Goal: Task Accomplishment & Management: Complete application form

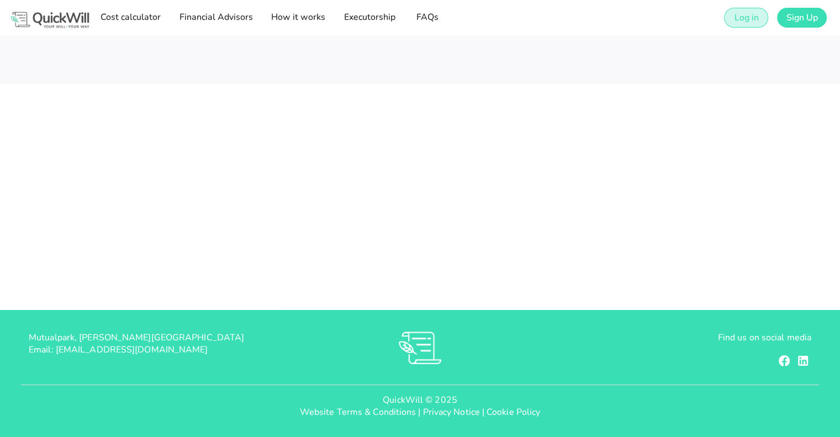
click at [739, 14] on span "Log in" at bounding box center [745, 18] width 25 height 12
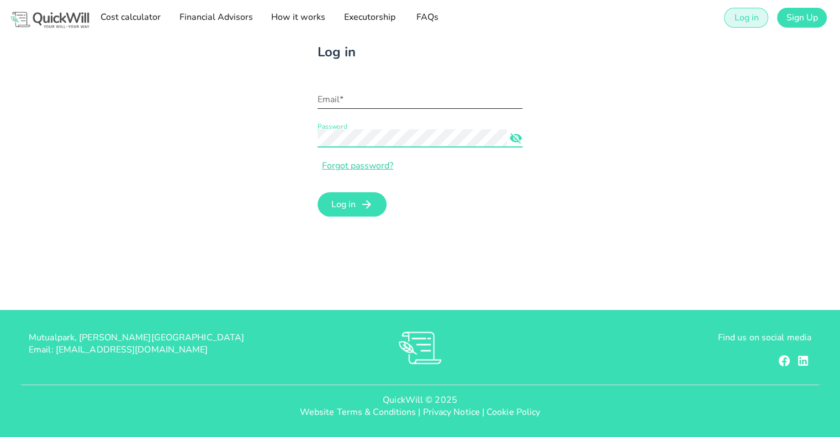
click at [418, 99] on input "Email*" at bounding box center [419, 100] width 205 height 18
paste input "[PERSON_NAME][EMAIL_ADDRESS][DOMAIN_NAME]"
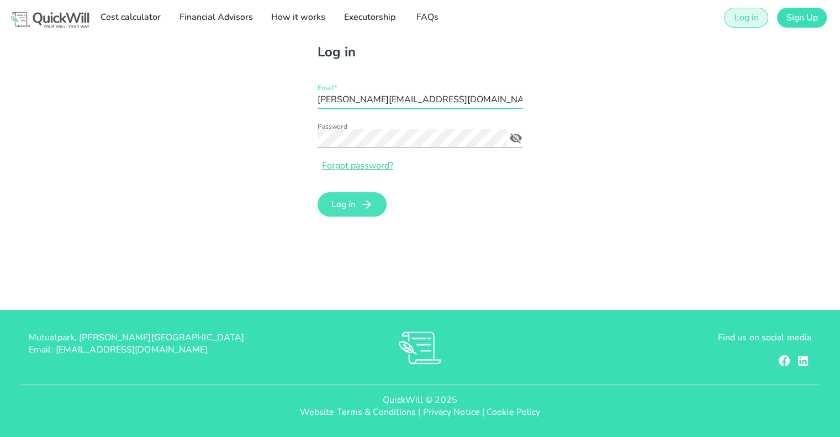
type input "[PERSON_NAME][EMAIL_ADDRESS][DOMAIN_NAME]"
click at [360, 192] on form "Email* [PERSON_NAME][EMAIL_ADDRESS][DOMAIN_NAME] Password Forgot password? Log …" at bounding box center [419, 152] width 205 height 136
click at [358, 203] on span "Log in" at bounding box center [351, 204] width 47 height 13
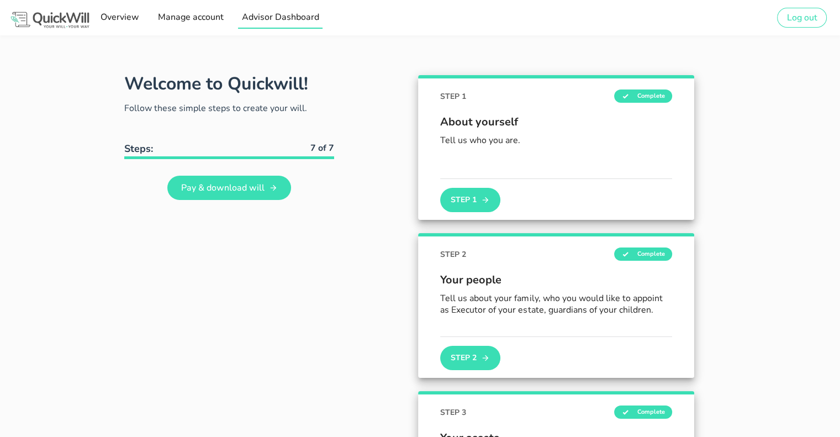
click at [280, 15] on span "Advisor Dashboard" at bounding box center [280, 17] width 78 height 12
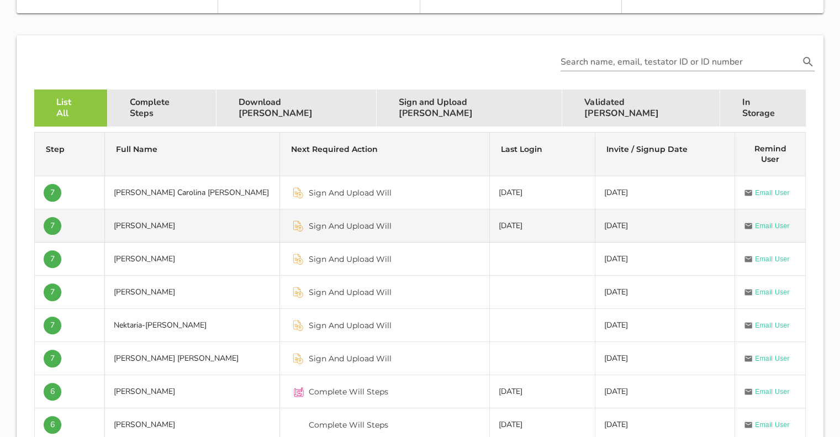
scroll to position [276, 0]
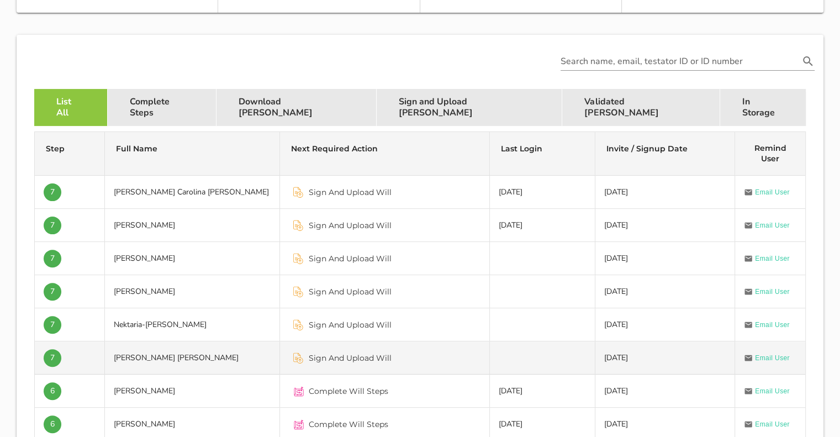
click at [220, 358] on td "[PERSON_NAME] [PERSON_NAME]" at bounding box center [192, 357] width 175 height 33
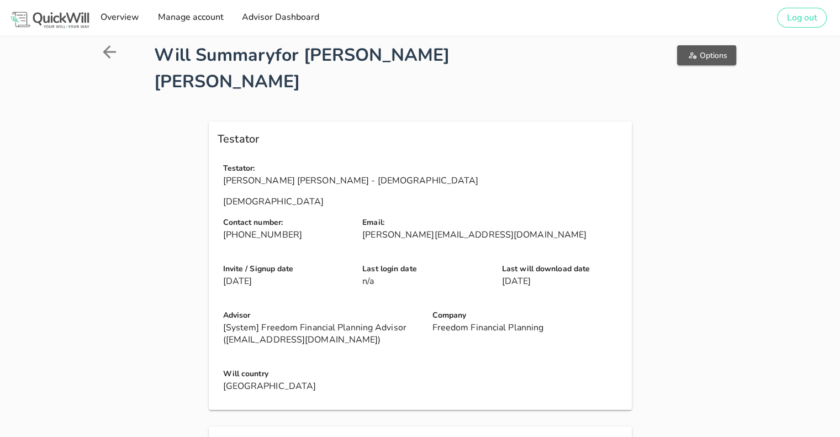
click at [707, 56] on span "Options" at bounding box center [706, 55] width 41 height 10
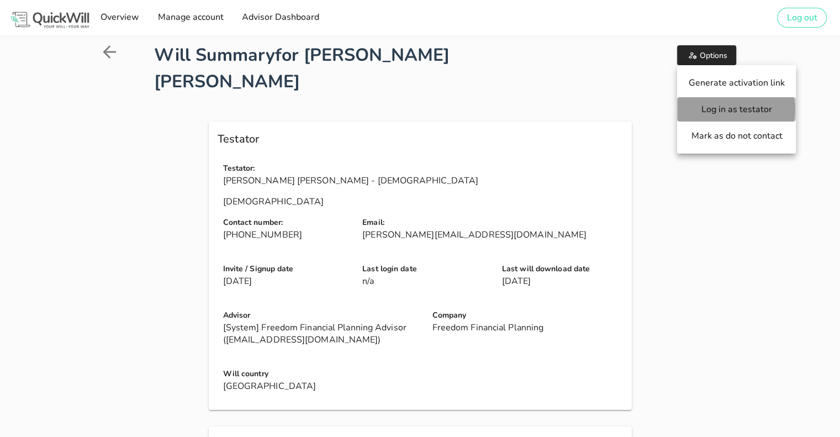
click at [702, 112] on span "Log in as testator" at bounding box center [736, 109] width 97 height 12
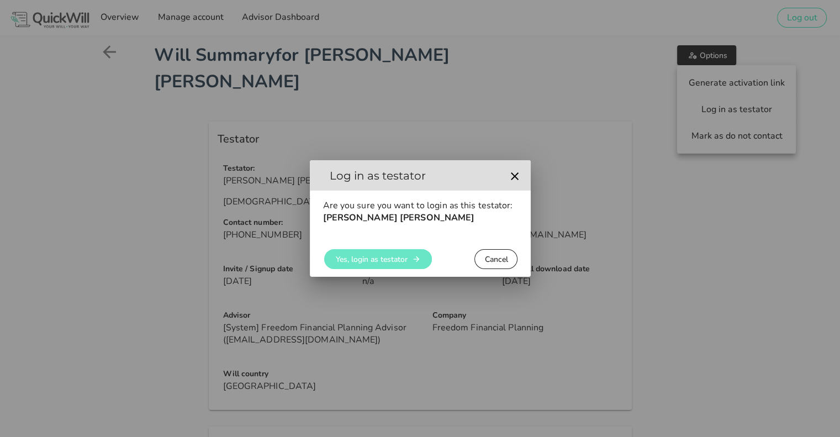
click at [375, 262] on span "Yes, login as testator" at bounding box center [371, 259] width 72 height 10
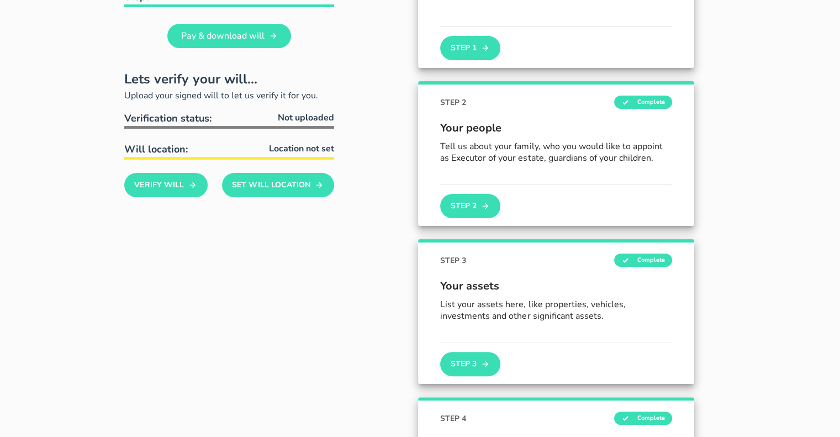
scroll to position [166, 0]
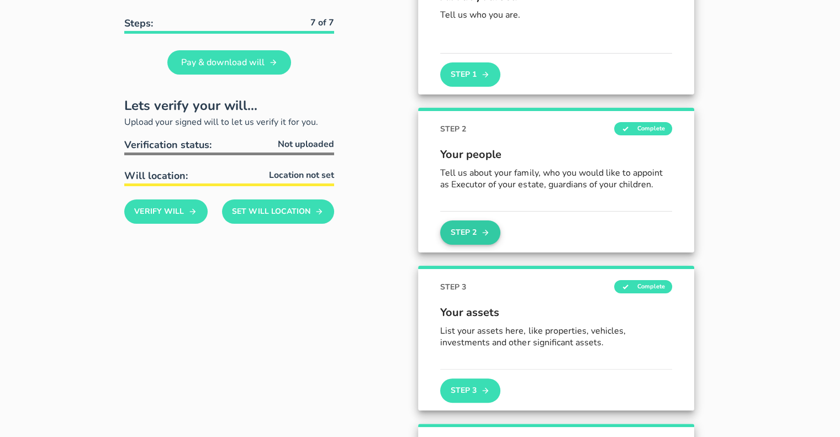
click at [461, 237] on button "Step 2" at bounding box center [470, 232] width 60 height 24
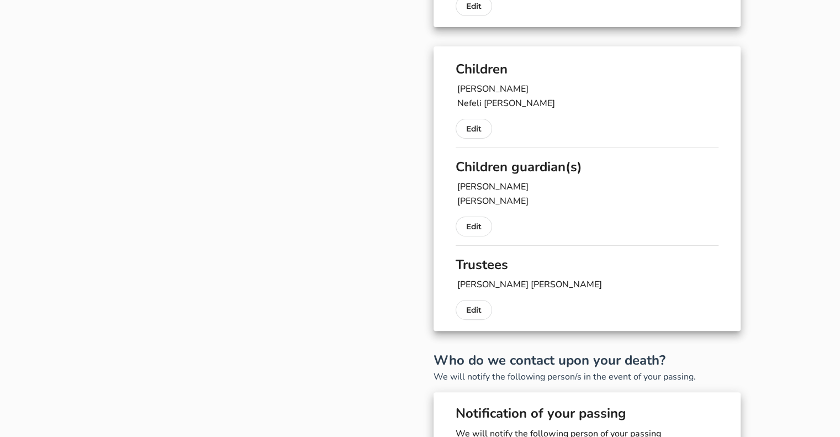
scroll to position [203, 0]
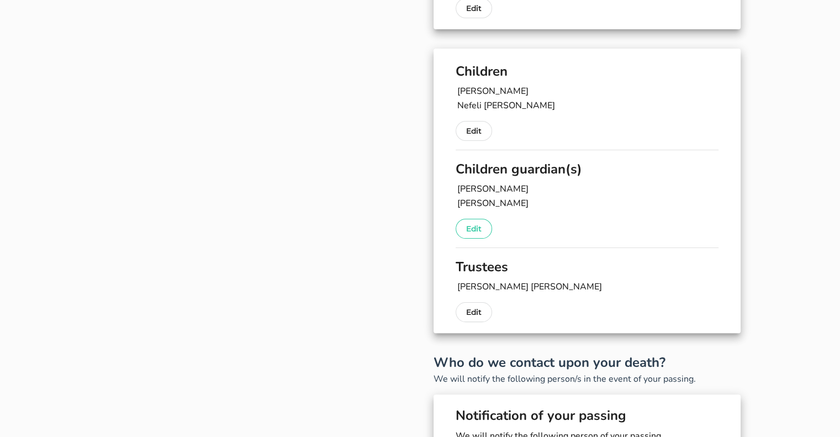
click at [470, 222] on p "Edit" at bounding box center [473, 228] width 15 height 13
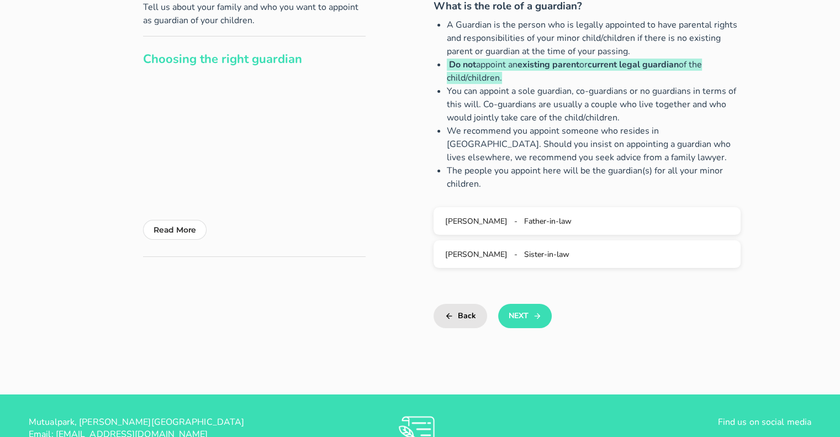
scroll to position [102, 0]
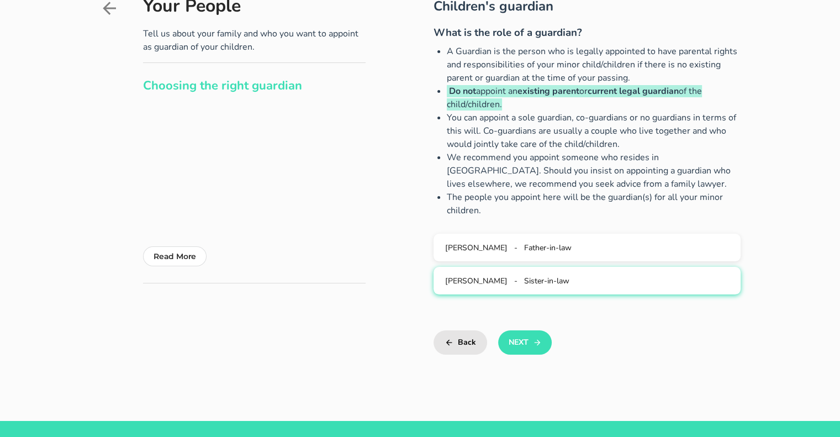
click at [485, 282] on span "[PERSON_NAME]" at bounding box center [476, 280] width 62 height 10
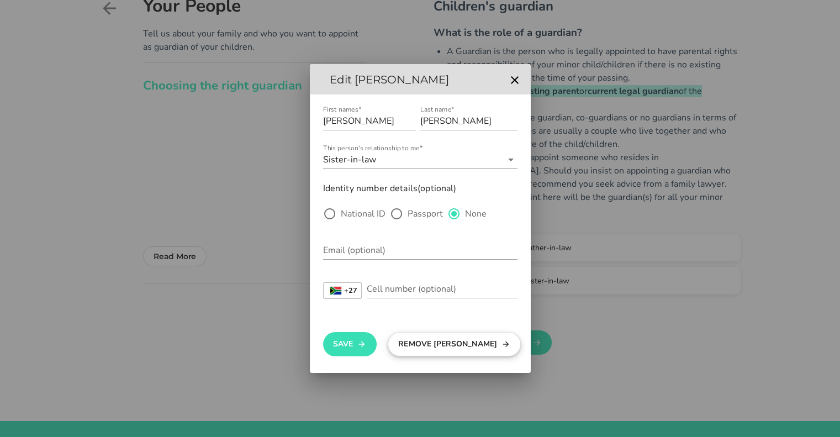
click at [411, 339] on button "Remove [PERSON_NAME]" at bounding box center [454, 344] width 133 height 24
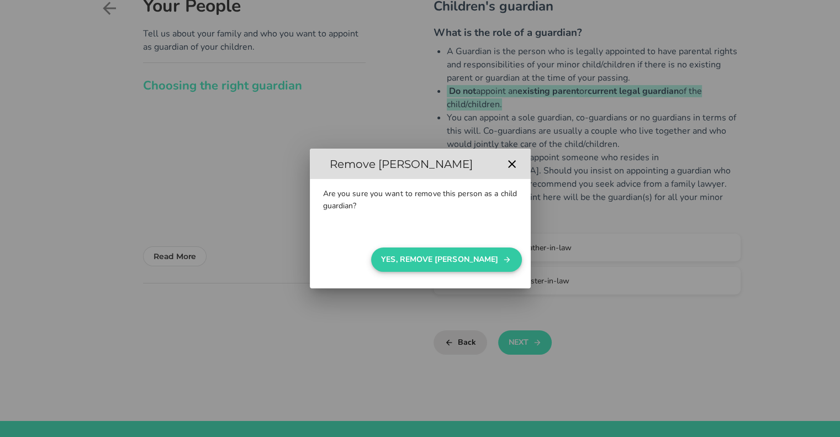
click at [459, 268] on button "Yes, Remove [PERSON_NAME]" at bounding box center [446, 259] width 151 height 24
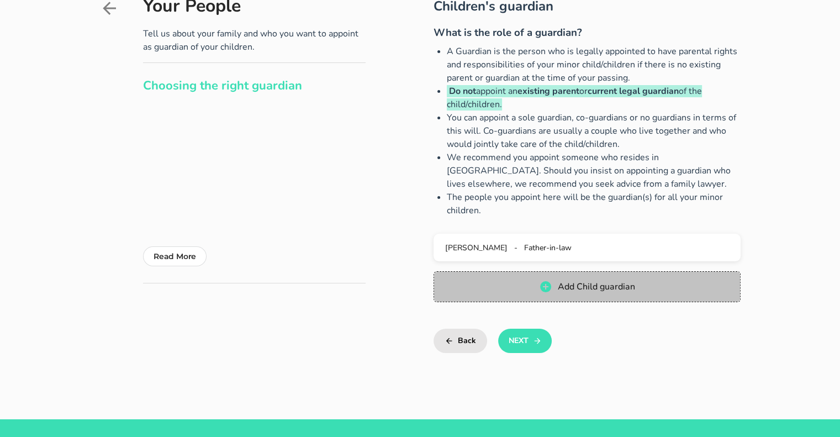
click at [561, 295] on button "Add Child guardian" at bounding box center [586, 286] width 307 height 31
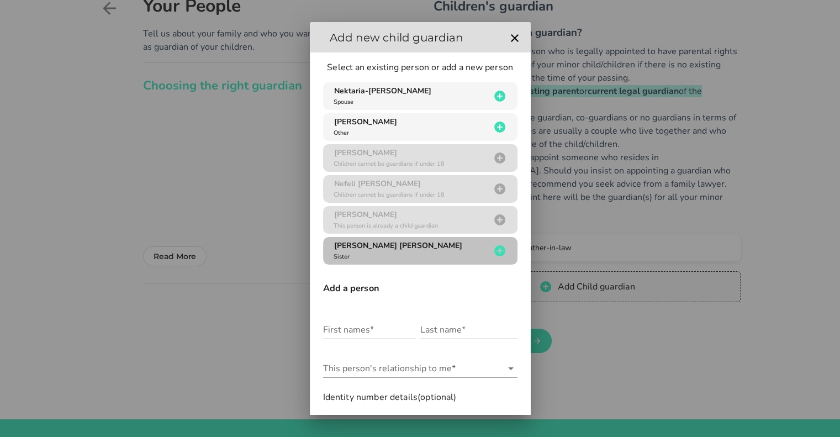
click at [396, 249] on span "[PERSON_NAME] [PERSON_NAME]" at bounding box center [398, 245] width 128 height 10
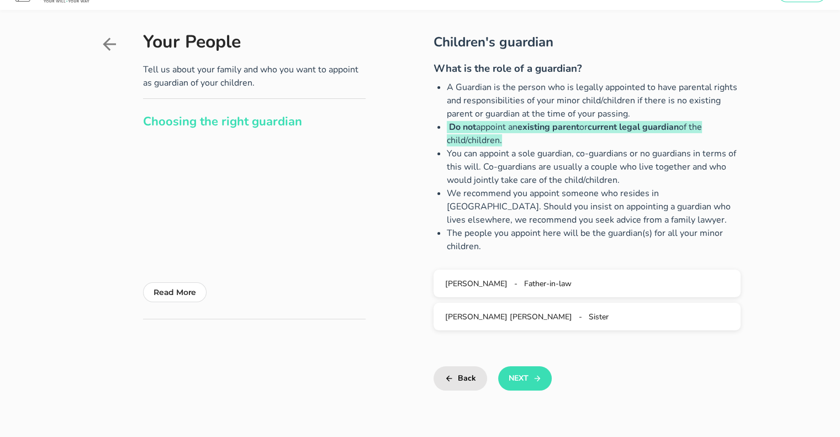
scroll to position [55, 0]
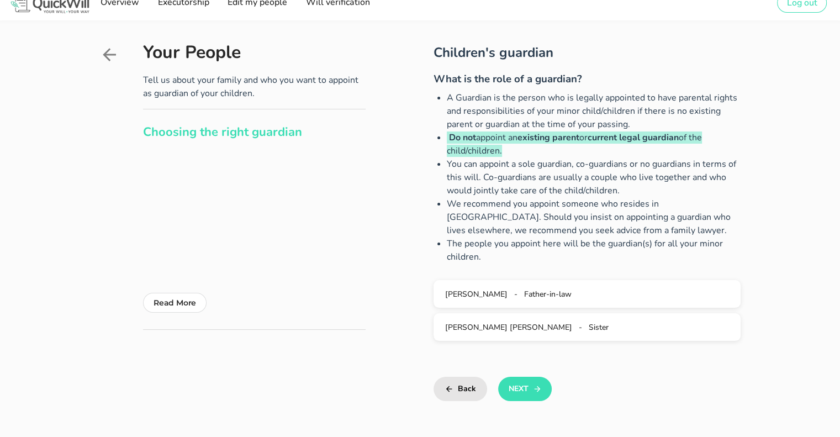
click at [388, 388] on div "Children's guardian What is the role of a guardian? A Guardian is the person wh…" at bounding box center [554, 222] width 374 height 358
click at [517, 395] on button "Next" at bounding box center [525, 388] width 54 height 24
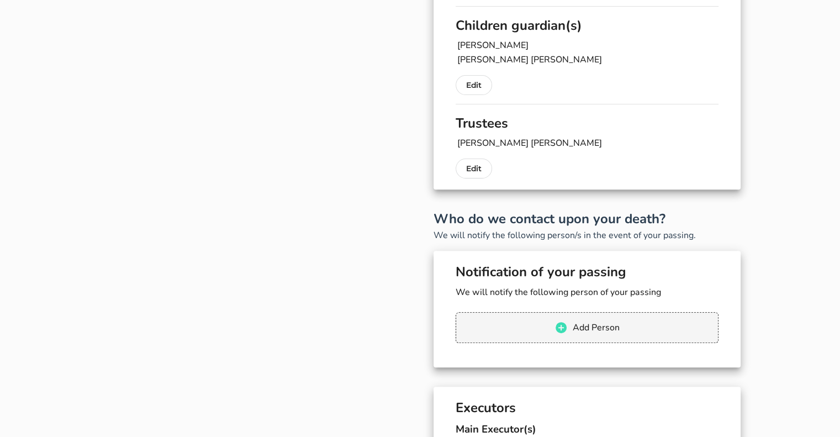
scroll to position [348, 0]
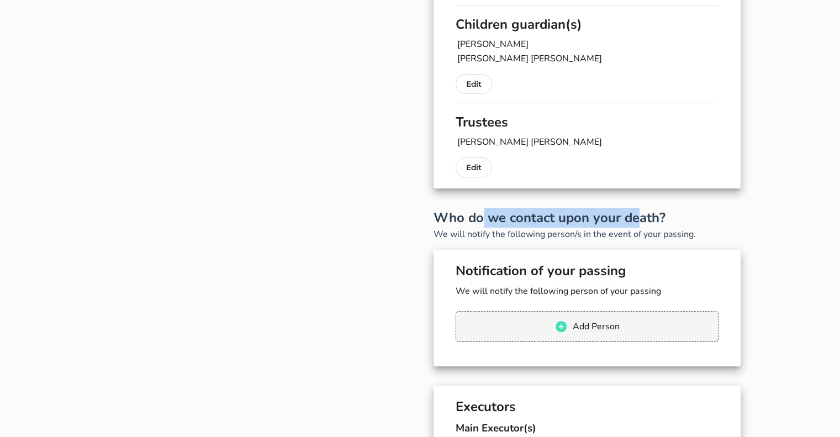
drag, startPoint x: 484, startPoint y: 216, endPoint x: 635, endPoint y: 219, distance: 151.8
click at [635, 219] on h2 "Who do we contact upon your death?" at bounding box center [586, 218] width 307 height 20
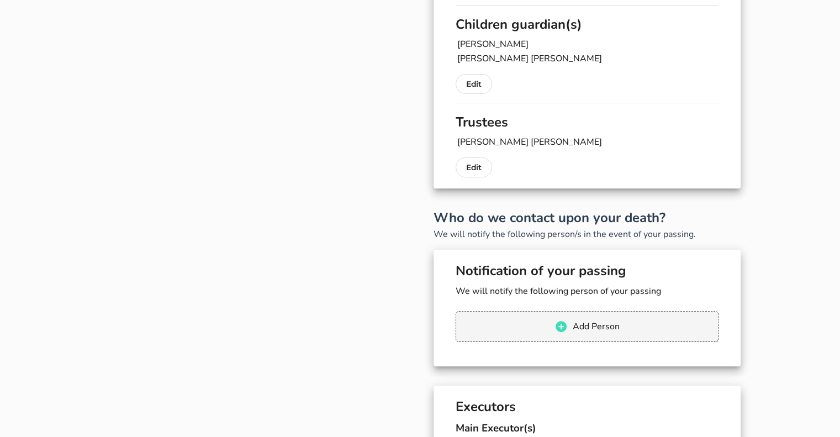
click at [665, 219] on h2 "Who do we contact upon your death?" at bounding box center [586, 218] width 307 height 20
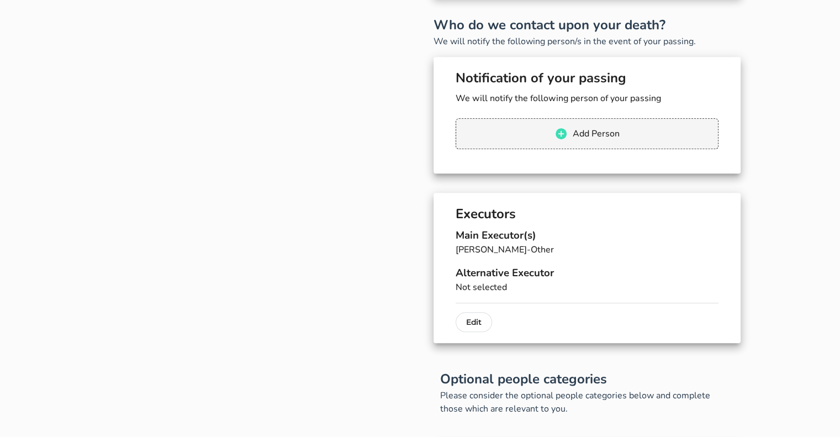
scroll to position [569, 0]
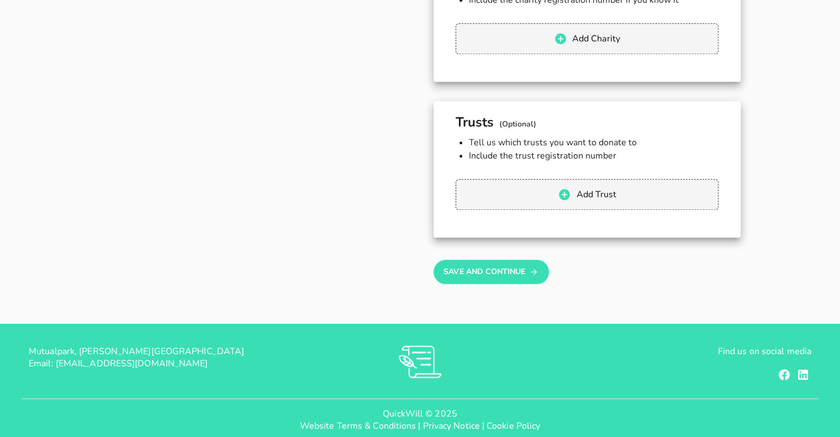
click at [467, 259] on button "Save And Continue" at bounding box center [490, 271] width 115 height 24
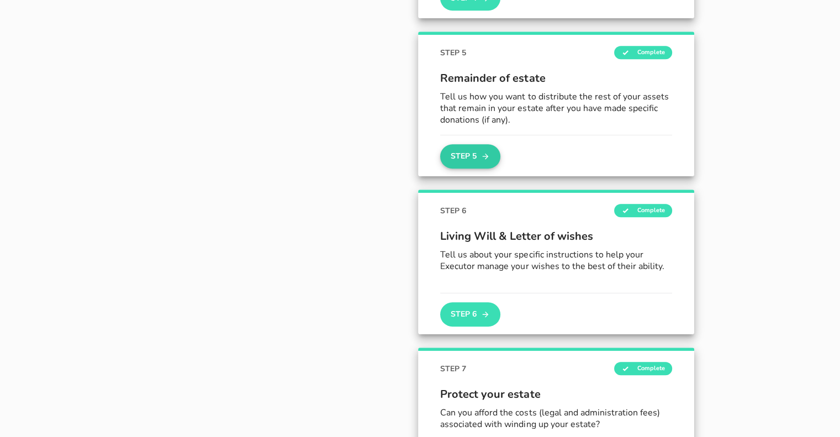
scroll to position [717, 0]
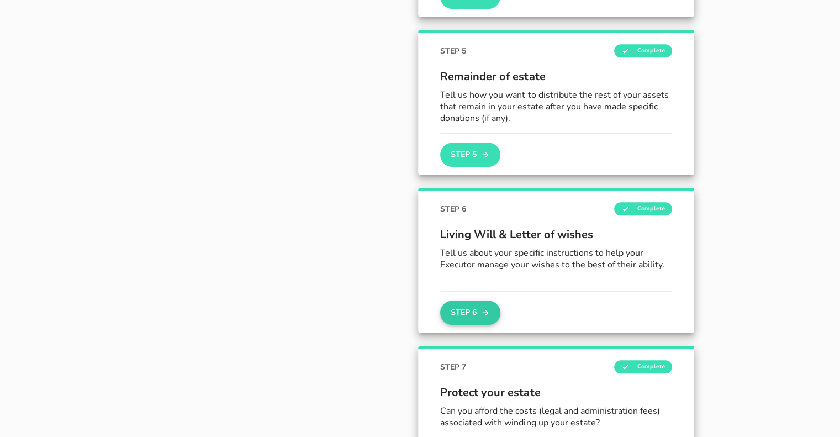
click at [468, 312] on button "Step 6" at bounding box center [470, 312] width 60 height 24
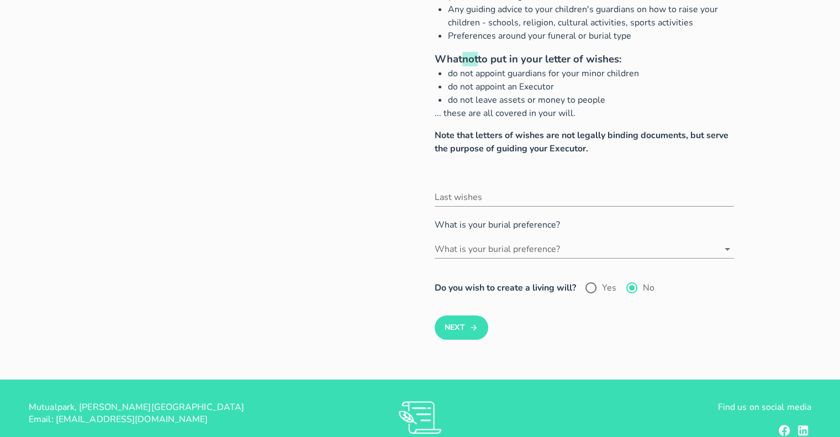
scroll to position [166, 0]
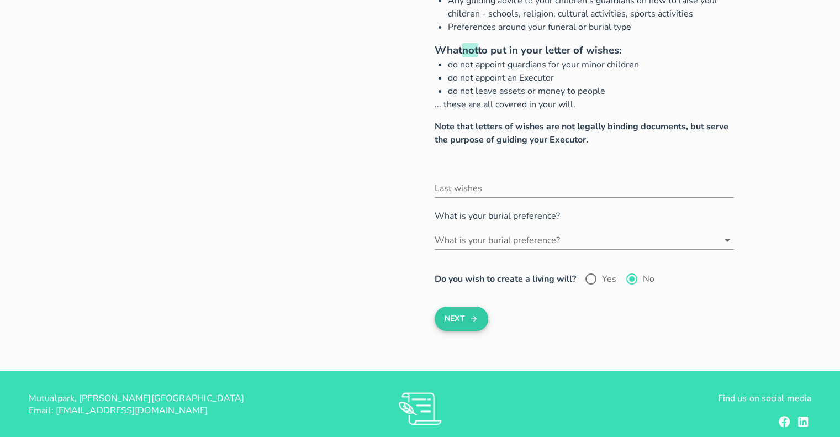
click at [444, 323] on button "Next" at bounding box center [461, 318] width 54 height 24
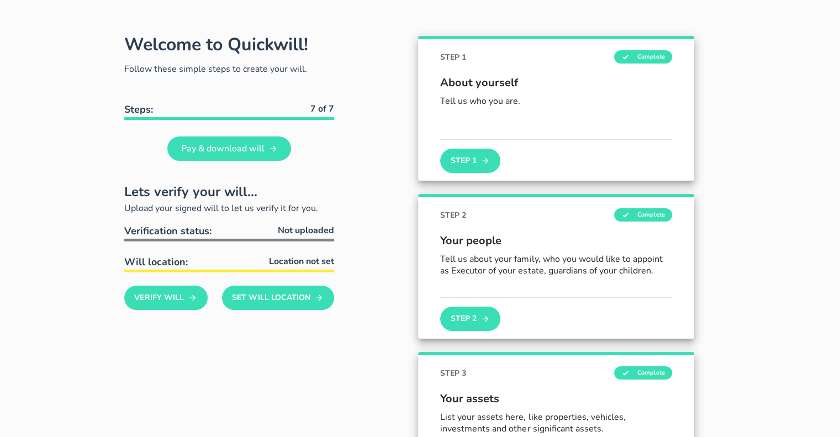
scroll to position [82, 0]
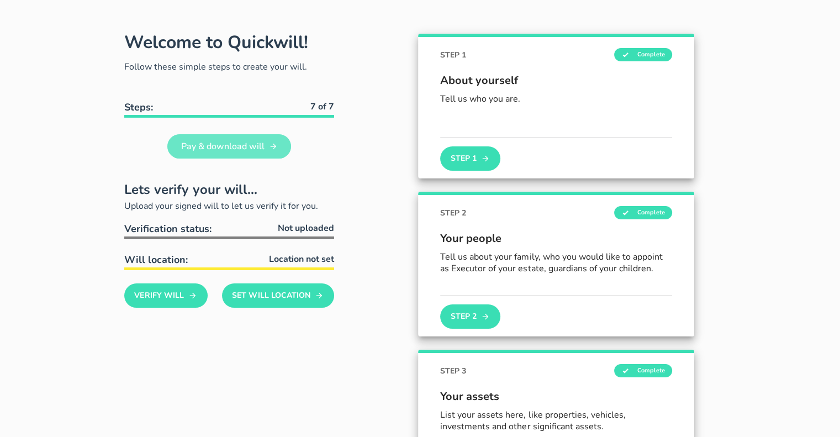
click at [219, 138] on link "Pay & download will" at bounding box center [229, 146] width 124 height 24
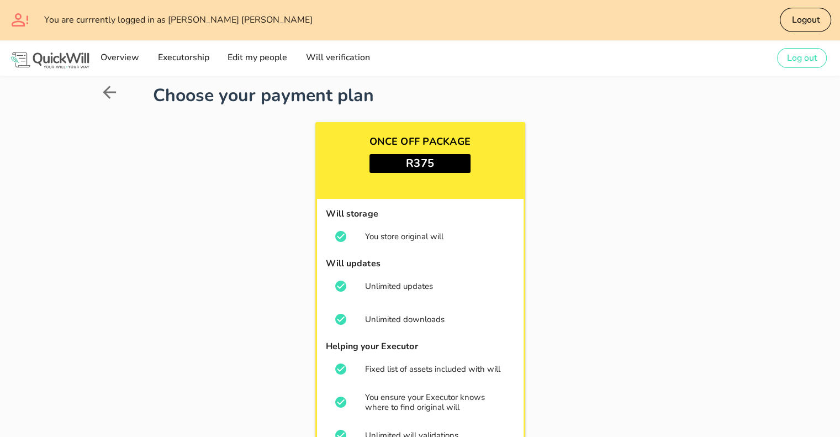
click at [110, 89] on icon at bounding box center [109, 92] width 20 height 20
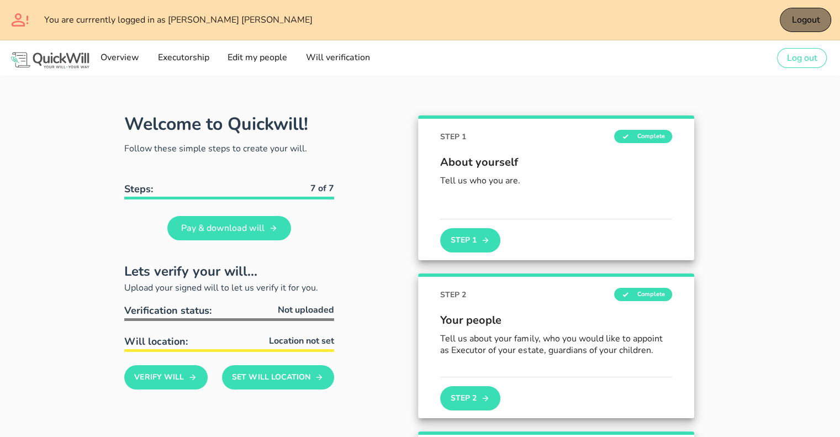
click at [815, 14] on span "Logout" at bounding box center [804, 20] width 29 height 12
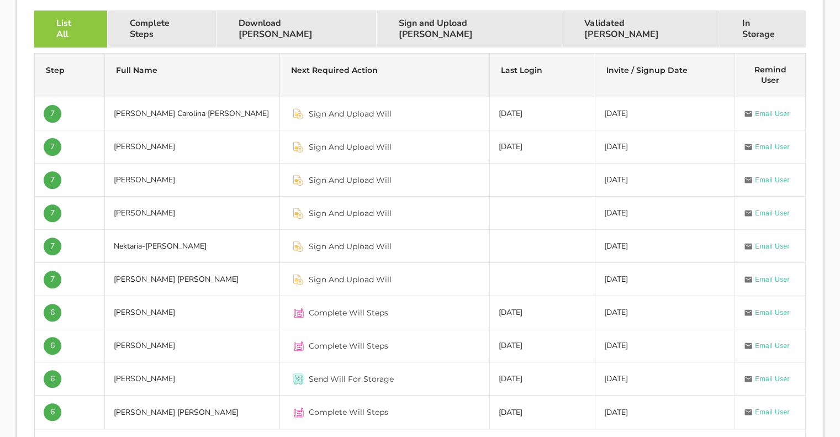
scroll to position [386, 0]
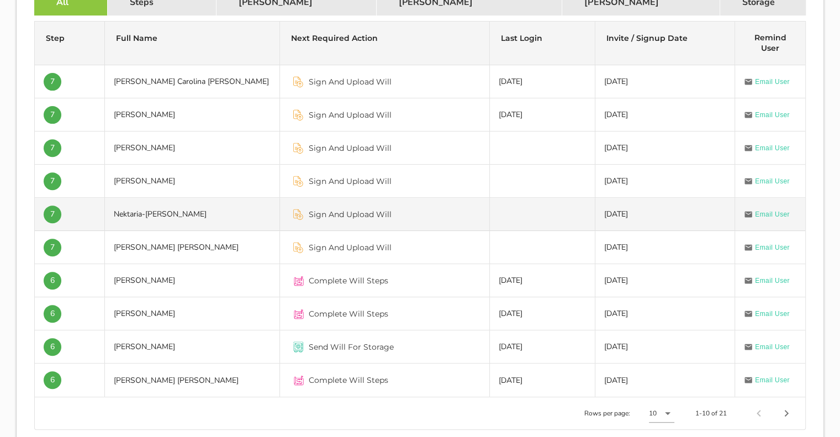
click at [200, 220] on td "Nektaria-[PERSON_NAME]" at bounding box center [192, 214] width 175 height 33
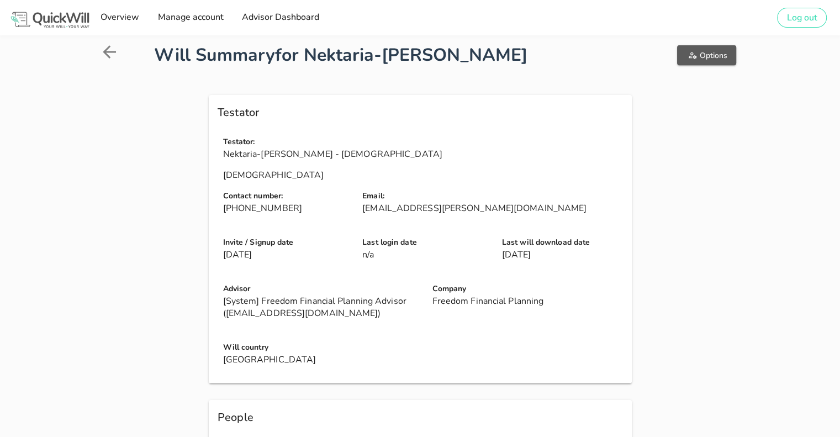
click at [689, 55] on icon "button" at bounding box center [692, 55] width 9 height 9
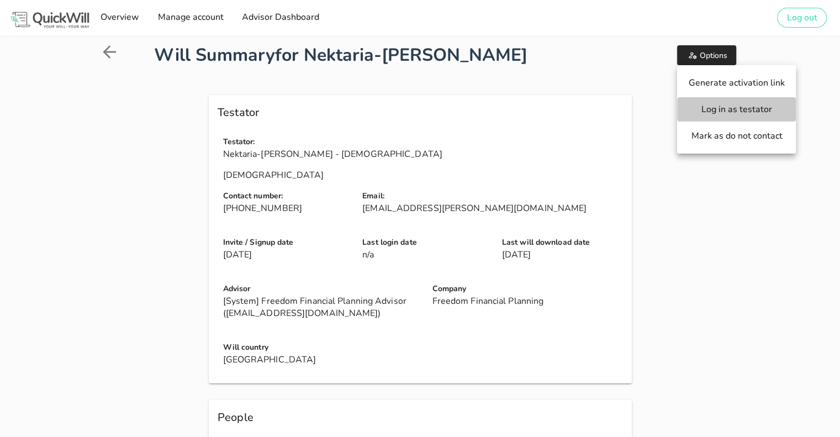
click at [705, 113] on span "Log in as testator" at bounding box center [736, 109] width 97 height 12
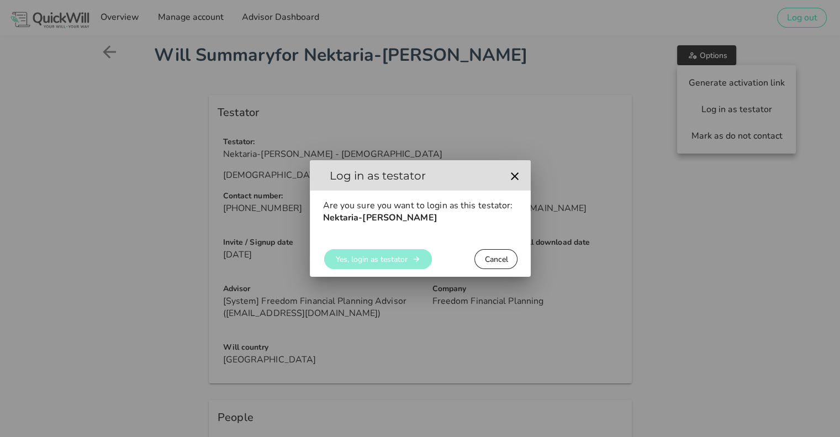
click at [337, 254] on span "Yes, login as testator" at bounding box center [371, 259] width 72 height 10
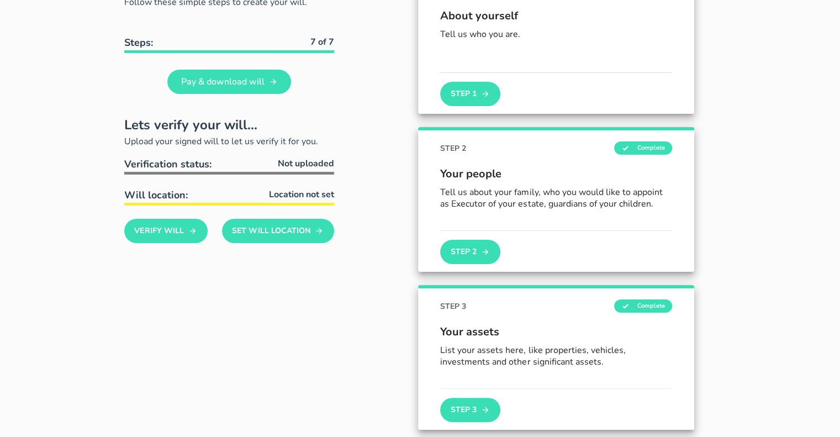
scroll to position [276, 0]
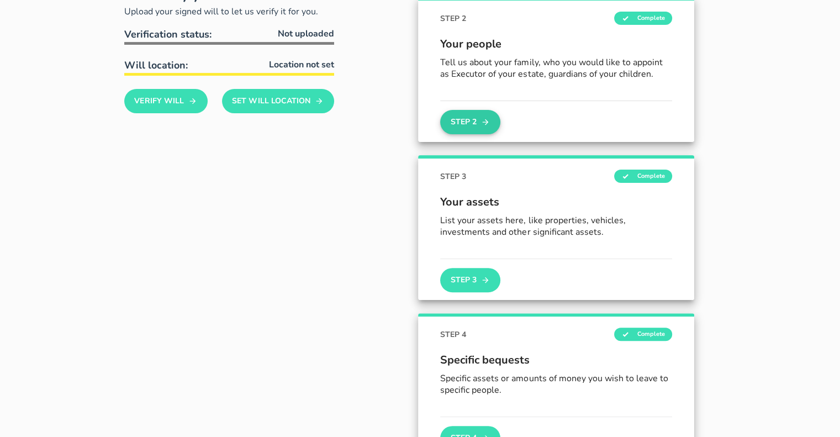
click at [478, 121] on button "Step 2" at bounding box center [470, 122] width 60 height 24
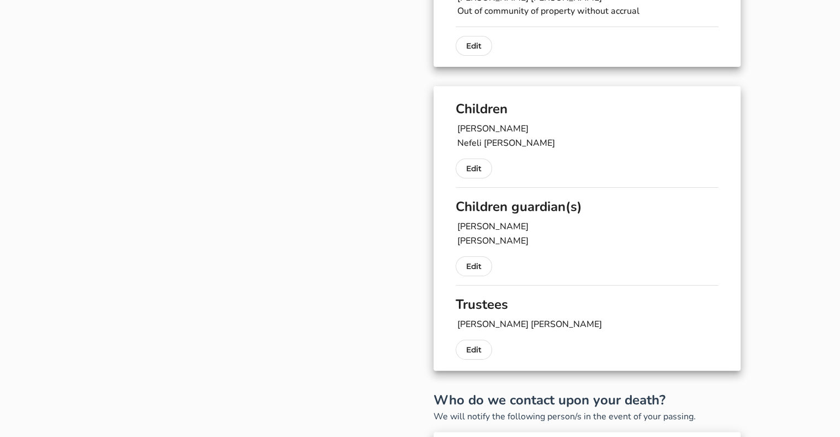
scroll to position [221, 0]
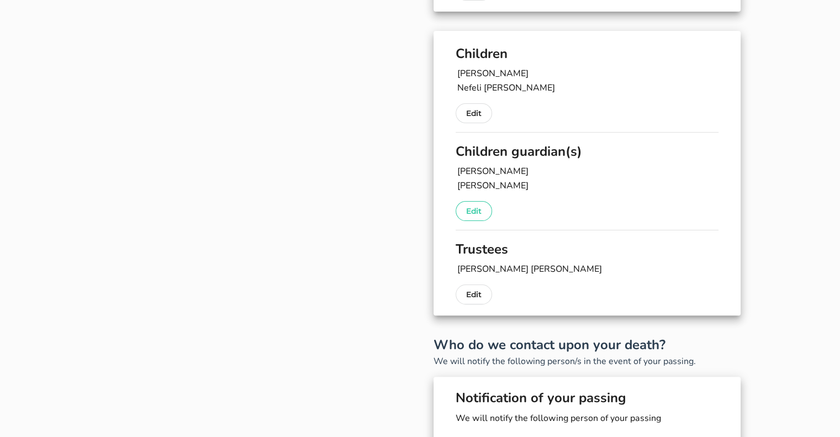
click at [478, 203] on button "Edit" at bounding box center [473, 211] width 36 height 20
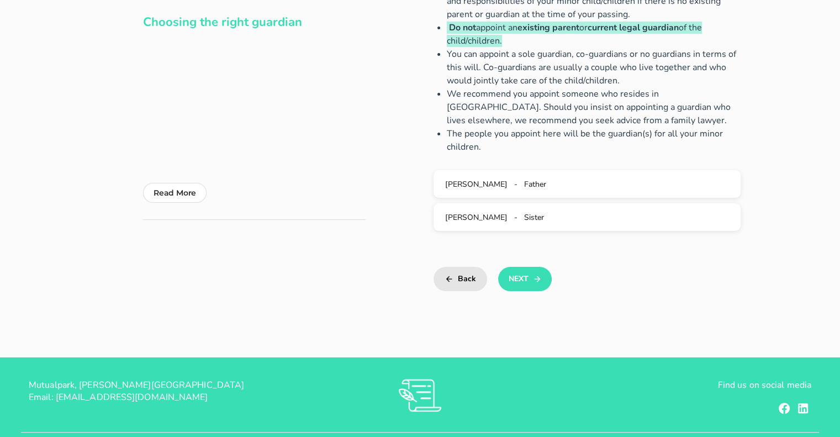
scroll to position [166, 0]
click at [480, 221] on span "[PERSON_NAME]" at bounding box center [476, 216] width 62 height 10
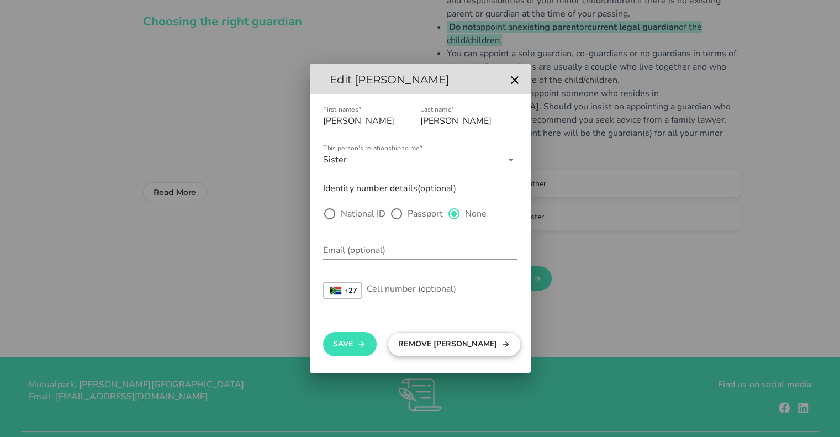
click at [417, 344] on button "Remove [PERSON_NAME]" at bounding box center [454, 344] width 133 height 24
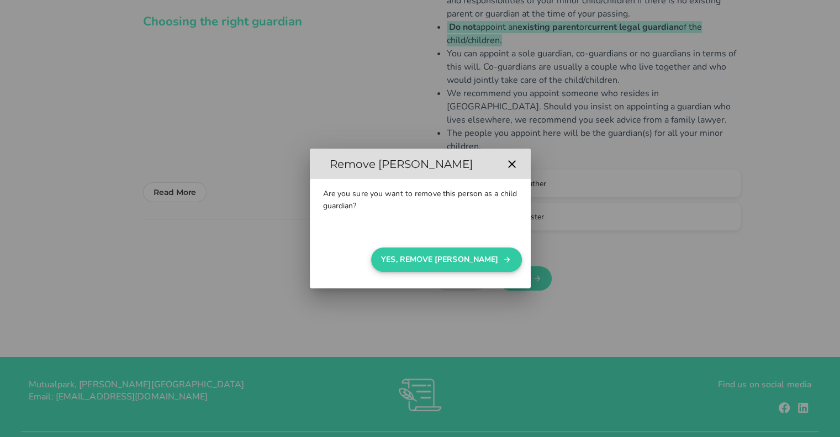
click at [486, 249] on button "Yes, Remove [PERSON_NAME]" at bounding box center [446, 259] width 151 height 24
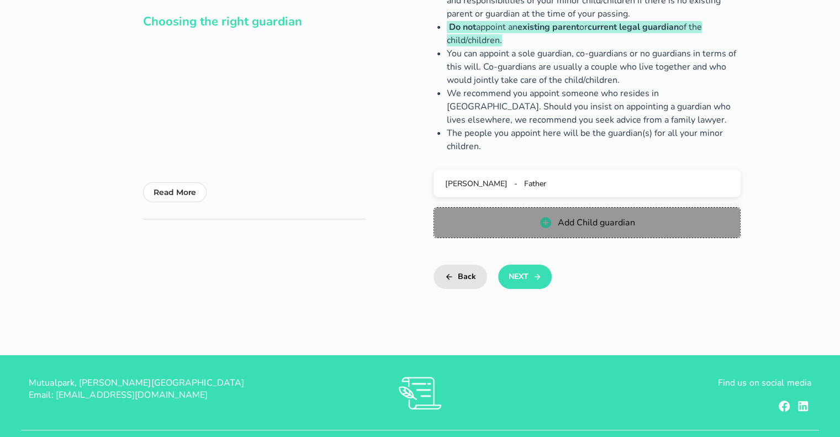
click at [539, 216] on icon "button" at bounding box center [545, 222] width 13 height 13
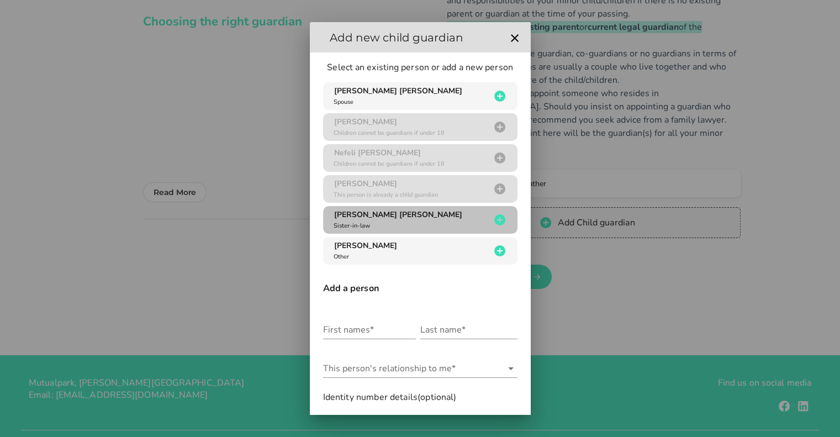
click at [381, 216] on span "[PERSON_NAME] [PERSON_NAME]" at bounding box center [398, 214] width 128 height 10
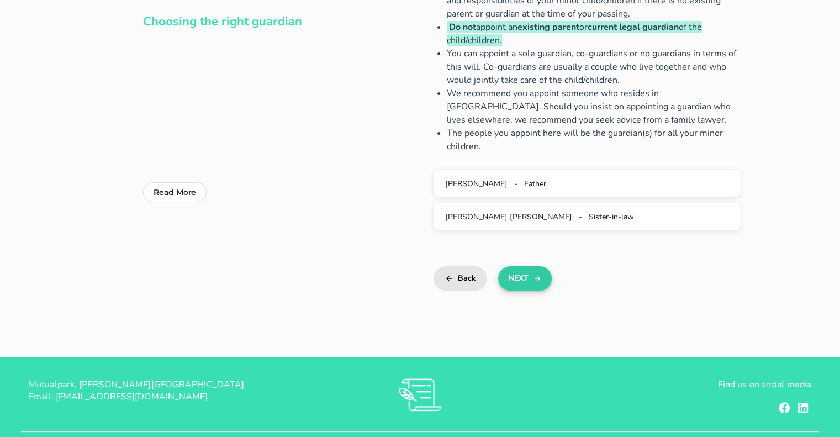
click at [508, 286] on button "Next" at bounding box center [525, 278] width 54 height 24
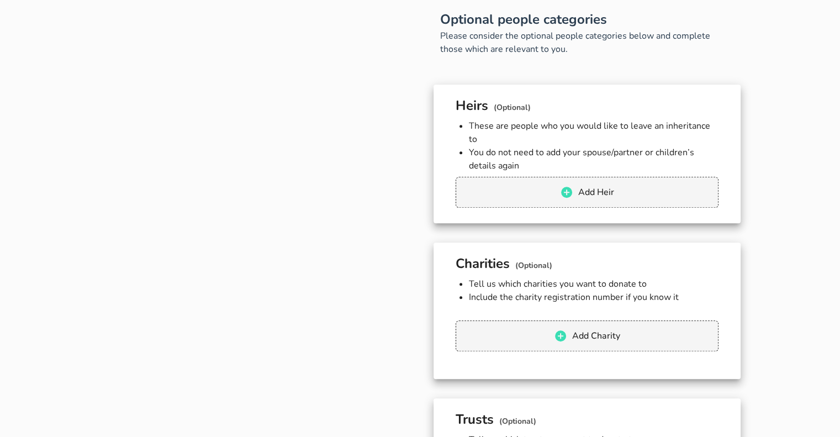
scroll to position [1197, 0]
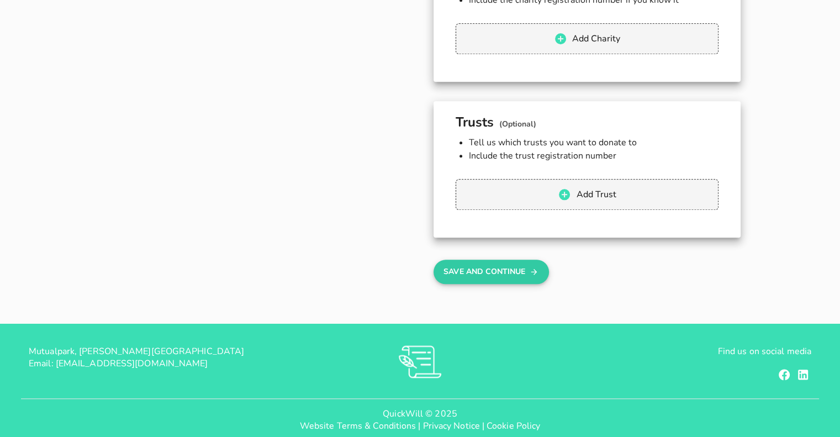
click at [511, 268] on button "Save And Continue" at bounding box center [490, 271] width 115 height 24
